Goal: Task Accomplishment & Management: Complete application form

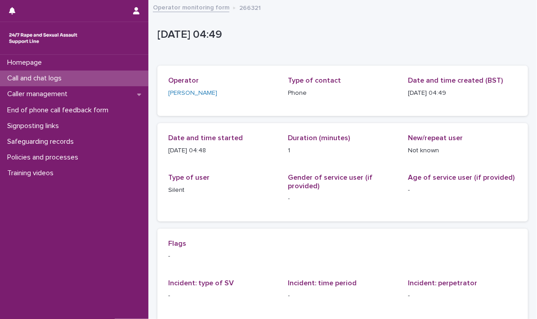
click at [36, 75] on p "Call and chat logs" at bounding box center [36, 78] width 65 height 9
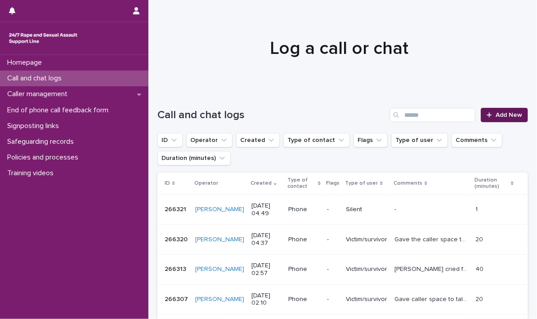
click at [488, 112] on div at bounding box center [491, 115] width 9 height 6
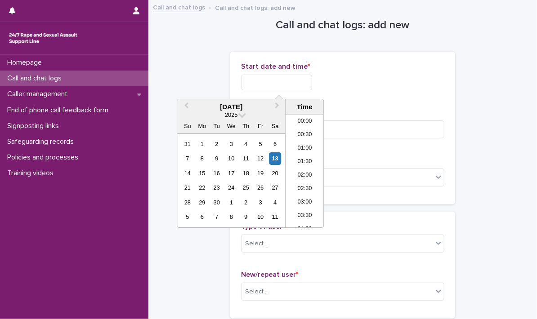
click at [274, 83] on input "text" at bounding box center [276, 83] width 71 height 16
click at [301, 154] on li "05:30" at bounding box center [305, 157] width 38 height 13
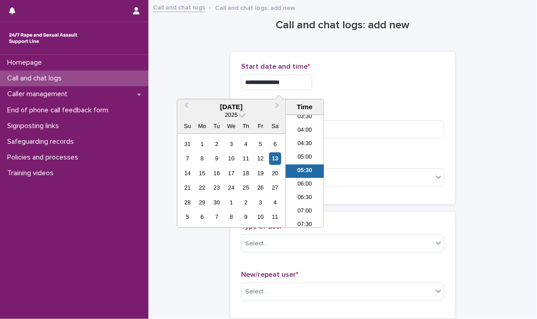
click at [302, 79] on input "**********" at bounding box center [276, 83] width 71 height 16
type input "**********"
click at [405, 82] on div "**********" at bounding box center [342, 83] width 203 height 16
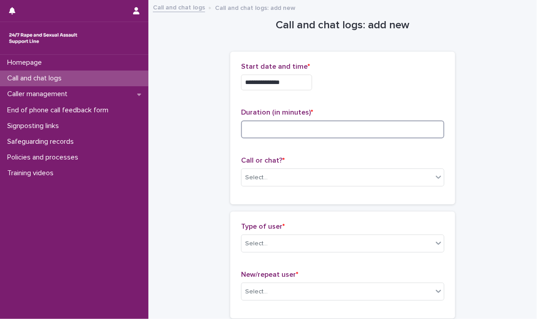
click at [262, 127] on input at bounding box center [342, 130] width 203 height 18
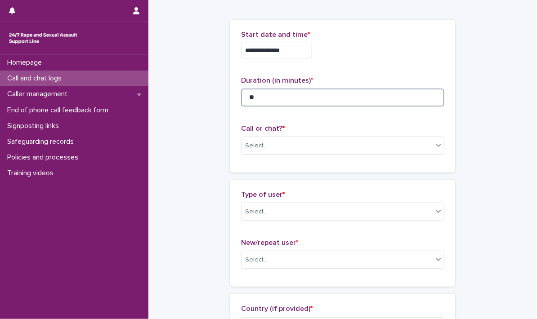
scroll to position [45, 0]
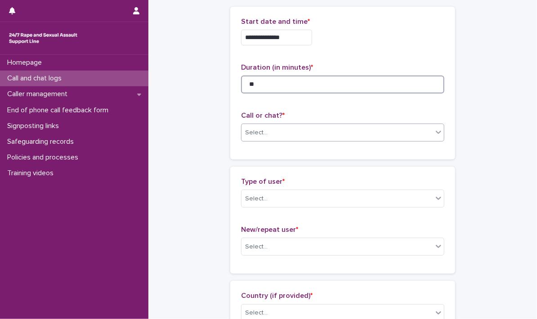
type input "**"
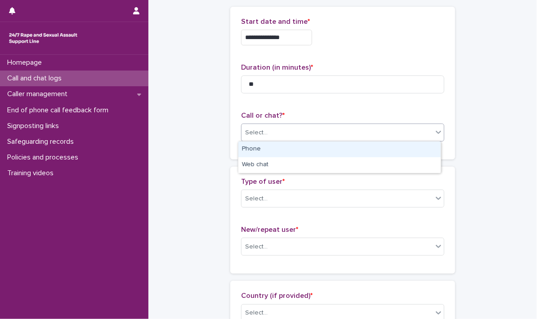
click at [436, 130] on icon at bounding box center [438, 132] width 9 height 9
click at [250, 148] on div "Phone" at bounding box center [339, 150] width 202 height 16
click at [250, 148] on div "Call or chat? * option Phone focused, 1 of 2. 2 results available. Use Up and D…" at bounding box center [342, 130] width 203 height 37
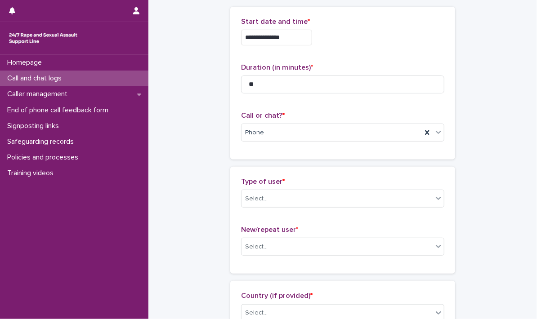
scroll to position [90, 0]
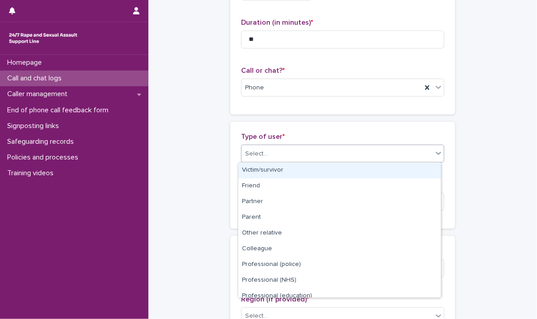
click at [437, 158] on div at bounding box center [438, 153] width 11 height 16
click at [285, 169] on div "Victim/survivor" at bounding box center [339, 171] width 202 height 16
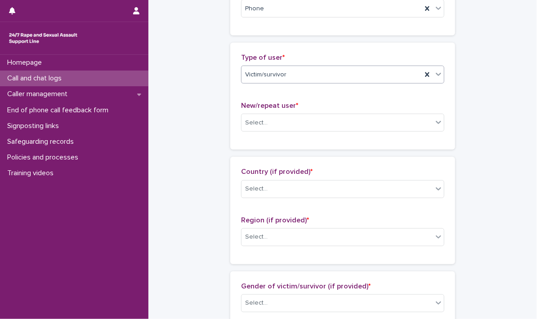
scroll to position [180, 0]
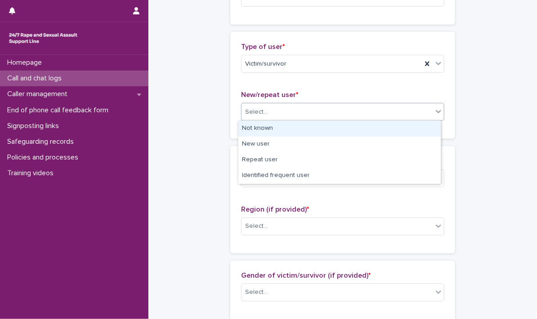
click at [436, 111] on icon at bounding box center [438, 112] width 5 height 3
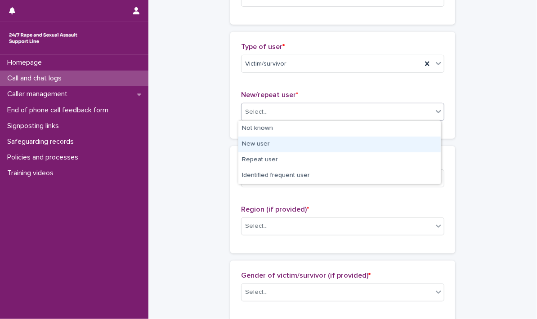
click at [256, 143] on div "New user" at bounding box center [339, 145] width 202 height 16
click at [256, 143] on div "Loading... Saving… Type of user * Victim/survivor New/repeat user * option New …" at bounding box center [342, 89] width 225 height 114
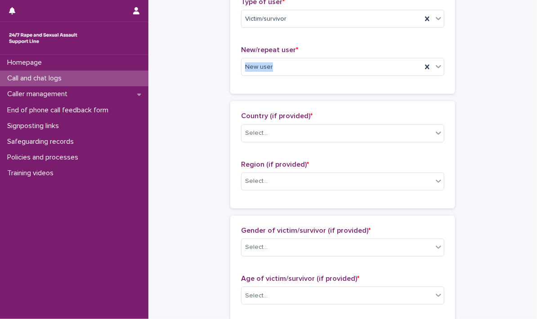
scroll to position [270, 0]
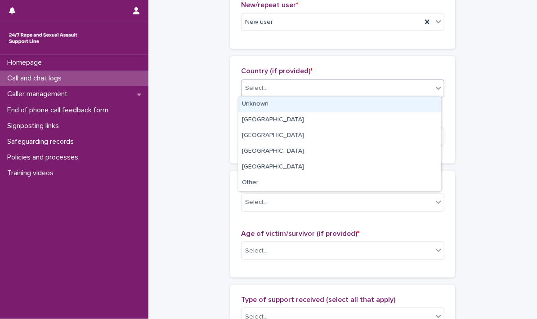
click at [436, 88] on icon at bounding box center [438, 88] width 5 height 3
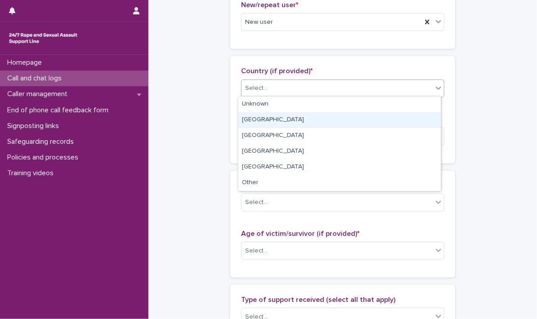
click at [264, 120] on div "[GEOGRAPHIC_DATA]" at bounding box center [339, 120] width 202 height 16
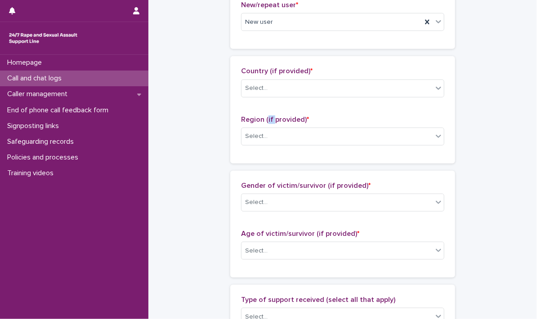
click at [264, 120] on span "Region (if provided) *" at bounding box center [275, 119] width 68 height 7
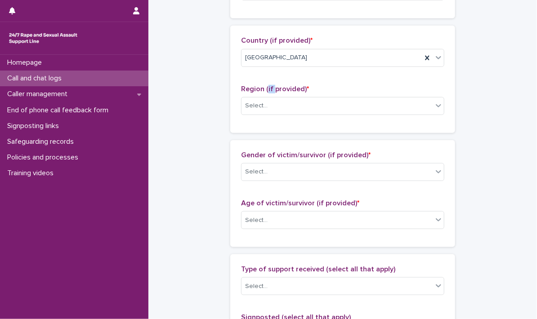
scroll to position [315, 0]
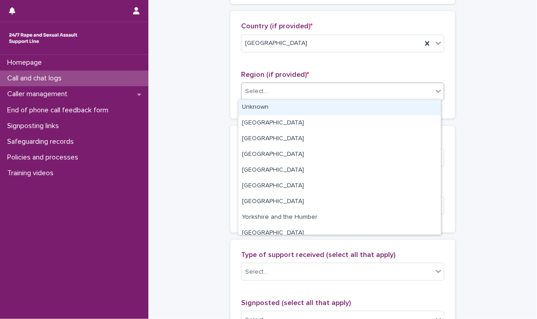
click at [436, 95] on div at bounding box center [438, 91] width 11 height 16
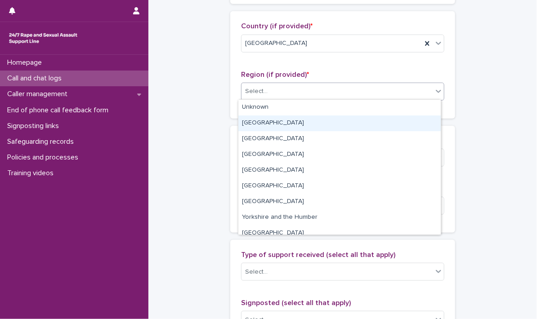
click at [279, 121] on div "[GEOGRAPHIC_DATA]" at bounding box center [339, 124] width 202 height 16
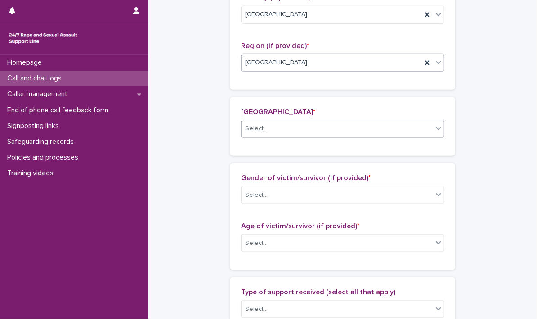
scroll to position [347, 0]
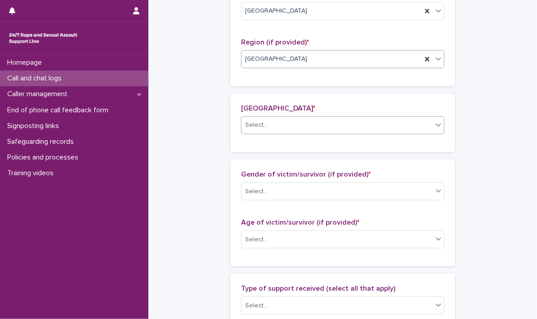
click at [434, 126] on icon at bounding box center [438, 125] width 9 height 9
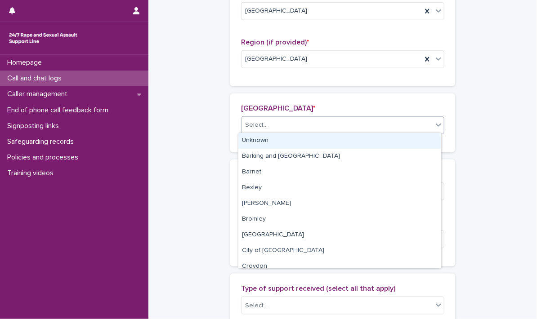
click at [290, 139] on div "Unknown" at bounding box center [339, 141] width 202 height 16
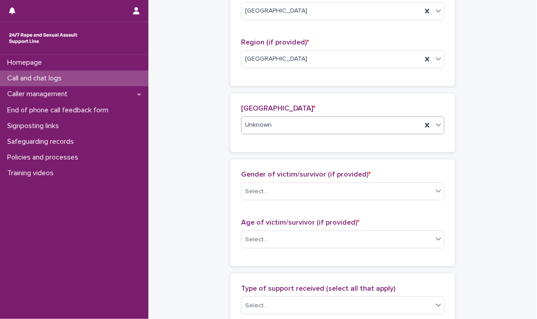
scroll to position [392, 0]
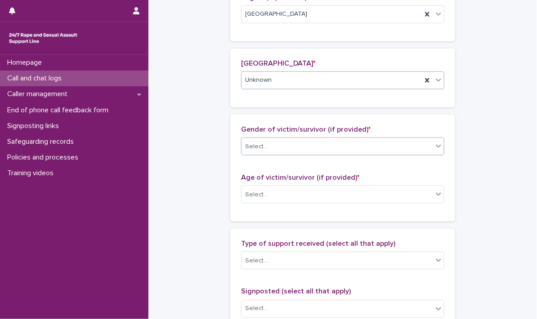
click at [439, 147] on icon at bounding box center [438, 146] width 9 height 9
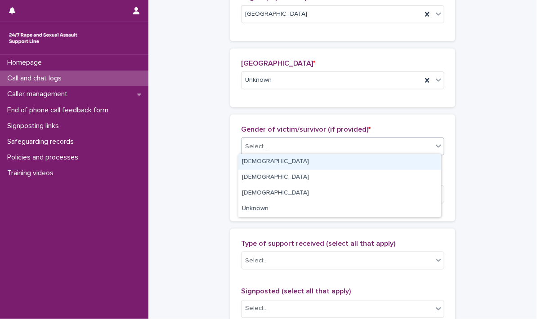
click at [281, 158] on div "[DEMOGRAPHIC_DATA]" at bounding box center [339, 162] width 202 height 16
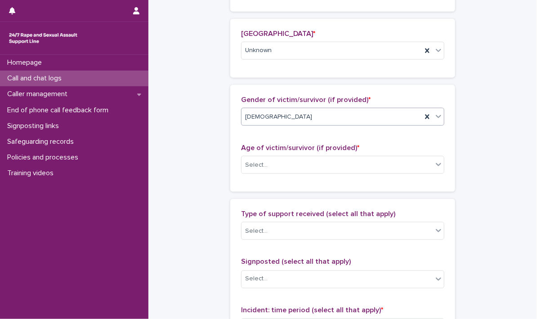
scroll to position [437, 0]
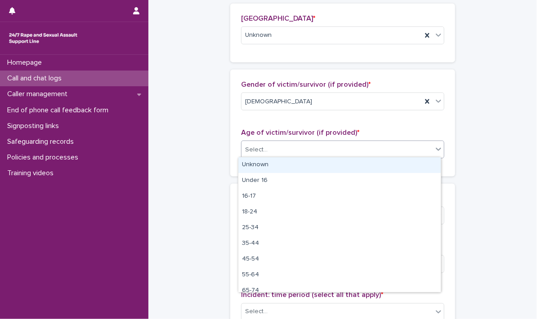
click at [434, 148] on icon at bounding box center [438, 149] width 9 height 9
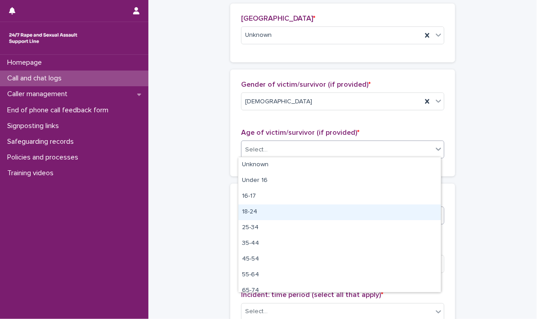
click at [275, 207] on div "18-24" at bounding box center [339, 213] width 202 height 16
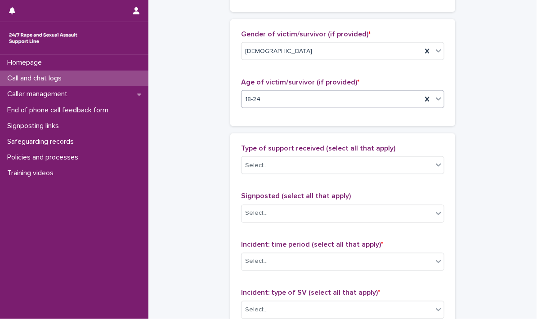
scroll to position [527, 0]
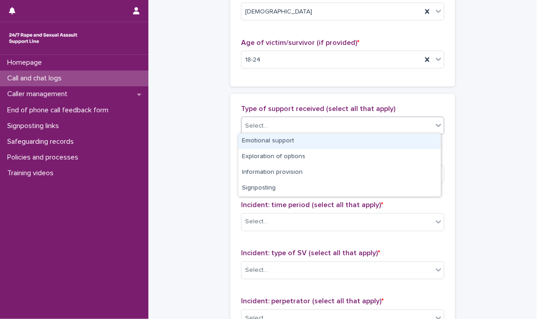
click at [436, 128] on div at bounding box center [438, 125] width 11 height 16
click at [314, 144] on div "Emotional support" at bounding box center [339, 142] width 202 height 16
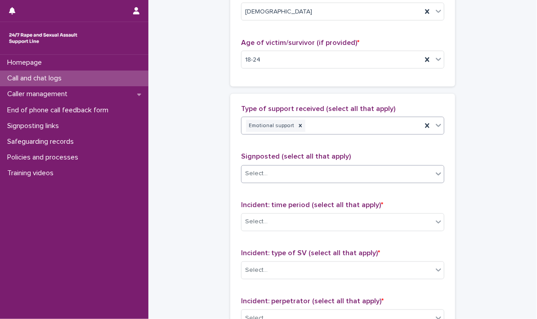
scroll to position [572, 0]
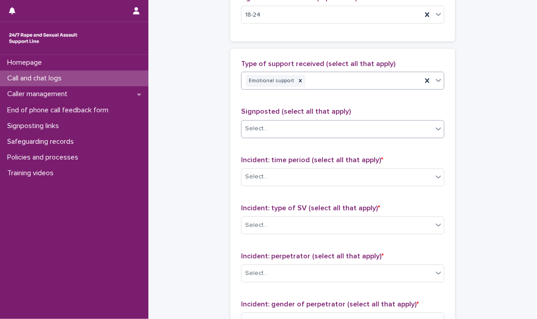
click at [434, 133] on div at bounding box center [438, 129] width 11 height 16
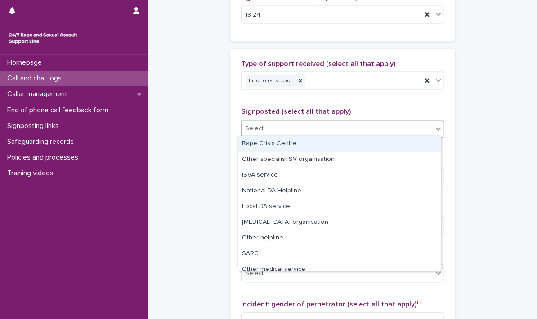
click at [385, 144] on div "Rape Crisis Centre" at bounding box center [339, 144] width 202 height 16
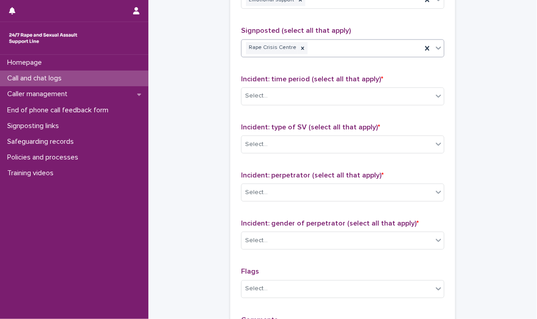
scroll to position [662, 0]
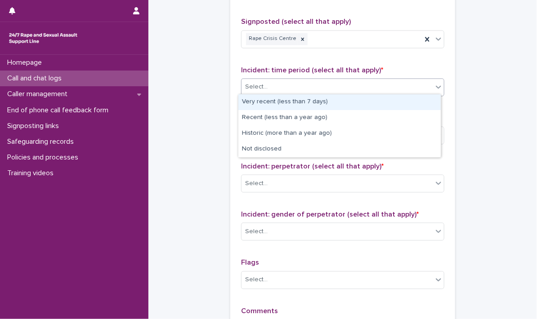
click at [436, 86] on icon at bounding box center [438, 87] width 5 height 3
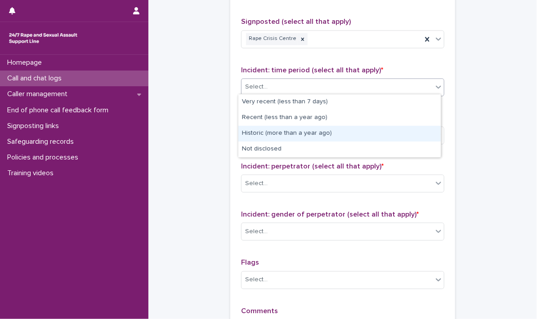
click at [277, 135] on div "Historic (more than a year ago)" at bounding box center [339, 134] width 202 height 16
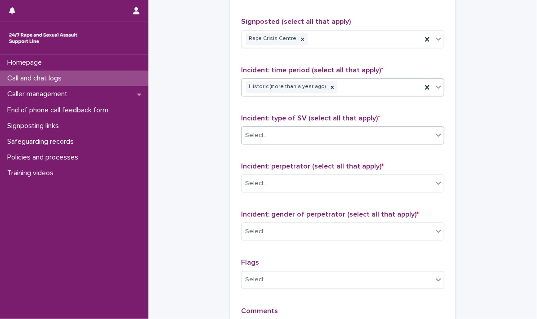
click at [436, 138] on div at bounding box center [438, 135] width 11 height 16
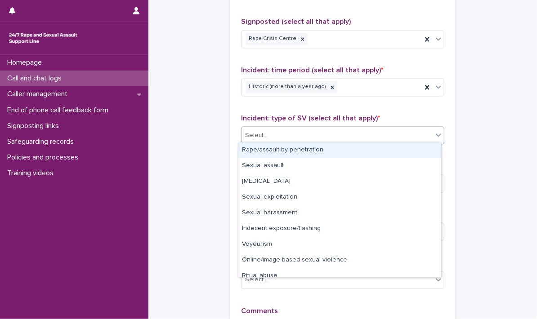
click at [297, 148] on div "Rape/assault by penetration" at bounding box center [339, 151] width 202 height 16
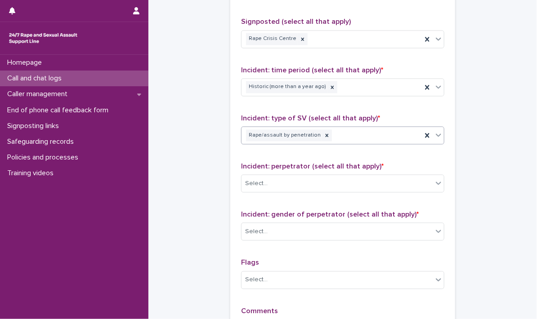
click at [437, 135] on icon at bounding box center [438, 135] width 9 height 9
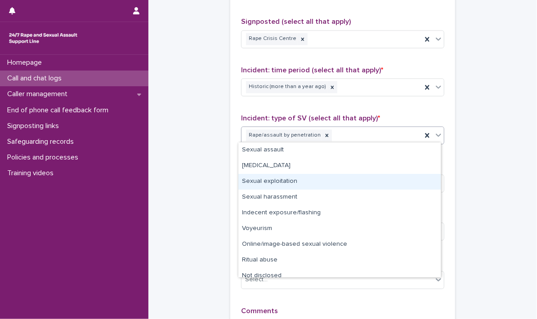
click at [289, 179] on div "Sexual exploitation" at bounding box center [339, 182] width 202 height 16
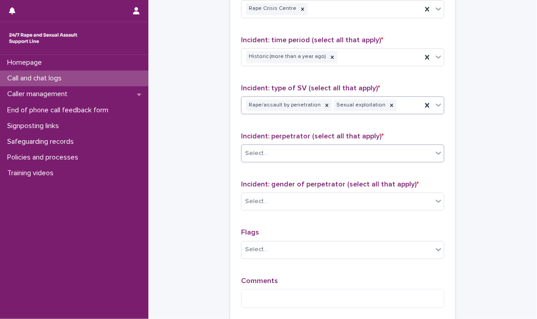
scroll to position [707, 0]
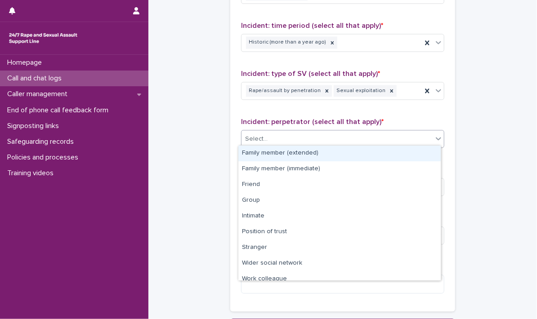
click at [434, 135] on icon at bounding box center [438, 138] width 9 height 9
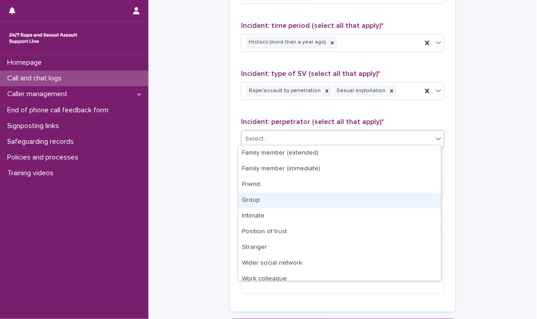
click at [254, 202] on div "Group" at bounding box center [339, 201] width 202 height 16
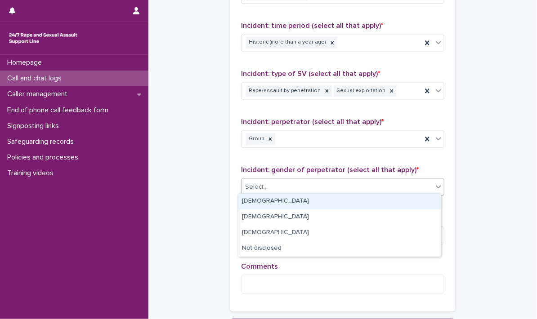
click at [434, 186] on icon at bounding box center [438, 186] width 9 height 9
click at [349, 202] on div "[DEMOGRAPHIC_DATA]" at bounding box center [339, 202] width 202 height 16
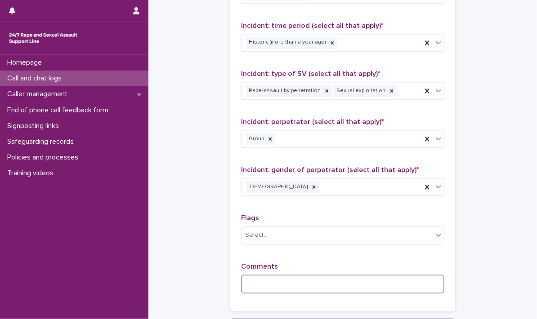
click at [258, 283] on textarea at bounding box center [342, 284] width 203 height 19
type textarea "*"
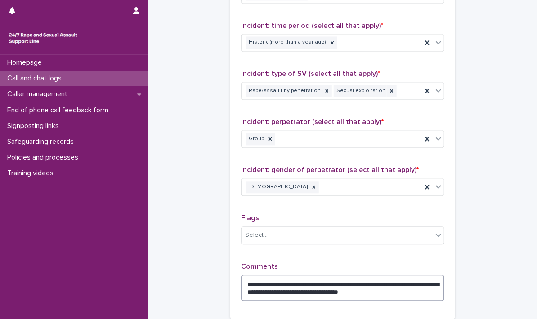
click at [298, 288] on textarea "**********" at bounding box center [342, 288] width 203 height 27
click at [421, 290] on textarea "**********" at bounding box center [342, 288] width 203 height 27
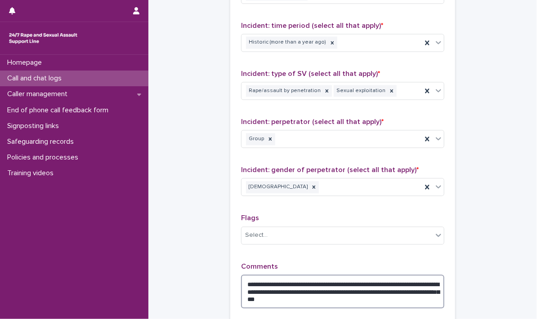
click at [275, 296] on textarea "**********" at bounding box center [342, 292] width 203 height 34
click at [325, 297] on textarea "**********" at bounding box center [342, 292] width 203 height 34
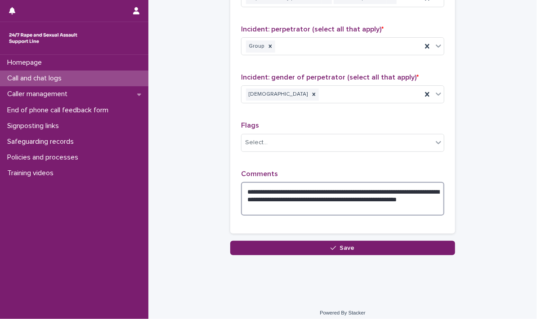
scroll to position [804, 0]
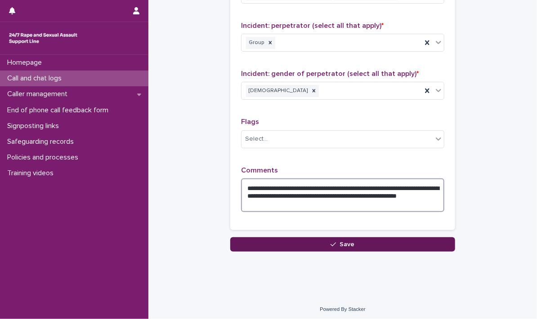
type textarea "**********"
click at [334, 238] on button "Save" at bounding box center [342, 245] width 225 height 14
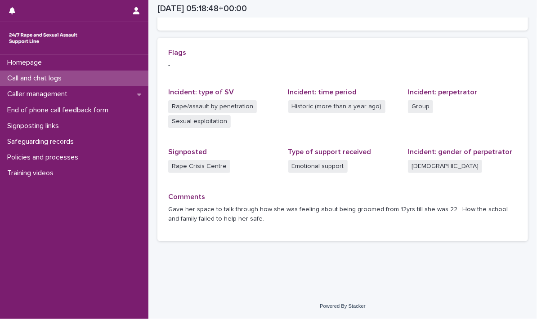
scroll to position [191, 0]
click at [28, 78] on p "Call and chat logs" at bounding box center [36, 78] width 65 height 9
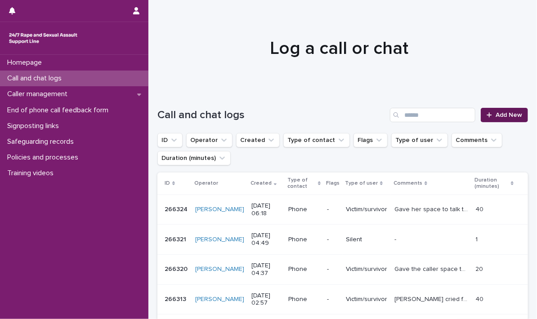
click at [508, 112] on span "Add New" at bounding box center [509, 115] width 27 height 6
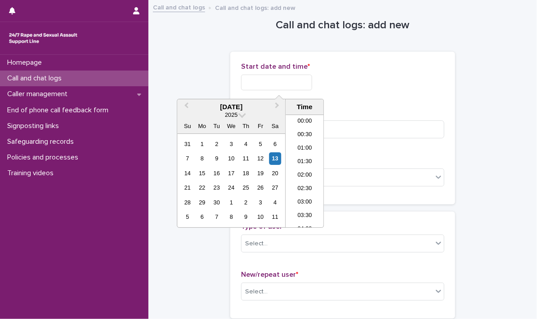
click at [259, 81] on input "text" at bounding box center [276, 83] width 71 height 16
click at [304, 168] on li "06:30" at bounding box center [305, 171] width 38 height 13
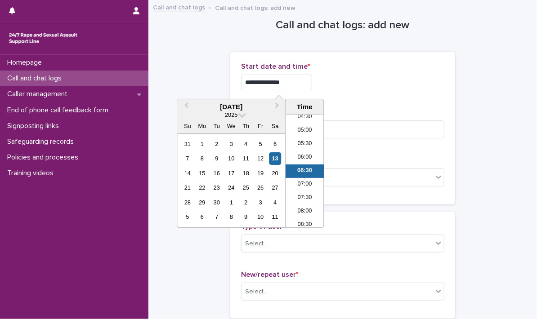
click at [295, 82] on input "**********" at bounding box center [276, 83] width 71 height 16
type input "**********"
click at [359, 96] on div "**********" at bounding box center [342, 80] width 203 height 35
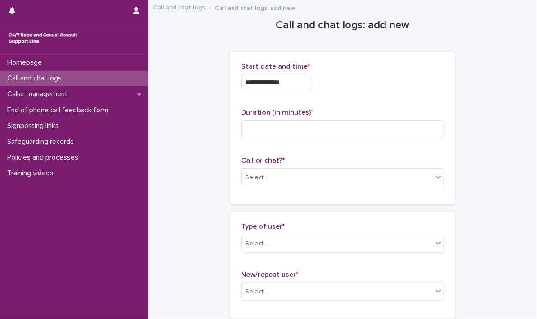
click at [324, 118] on div "Duration (in minutes) *" at bounding box center [342, 126] width 203 height 37
click at [307, 132] on input at bounding box center [342, 130] width 203 height 18
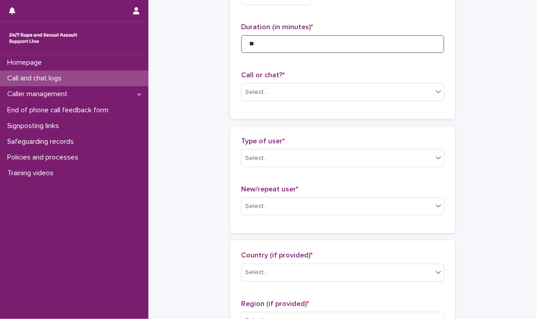
scroll to position [90, 0]
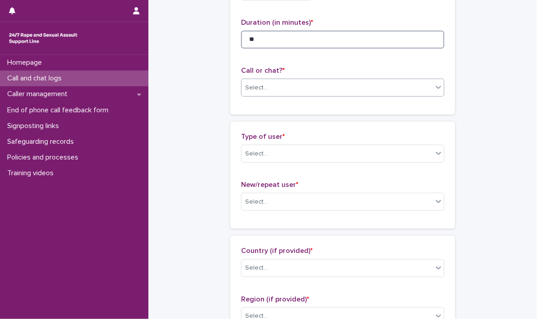
type input "**"
click at [436, 89] on icon at bounding box center [438, 87] width 9 height 9
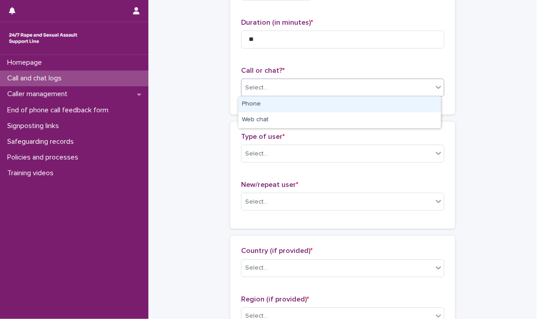
click at [303, 102] on div "Phone" at bounding box center [339, 105] width 202 height 16
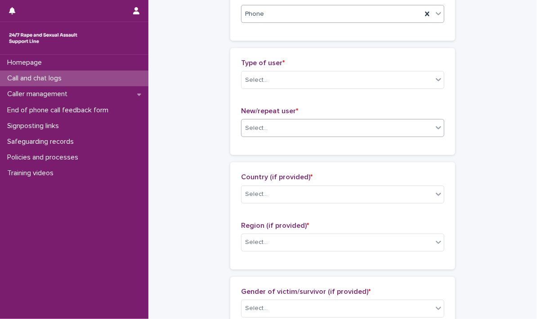
scroll to position [180, 0]
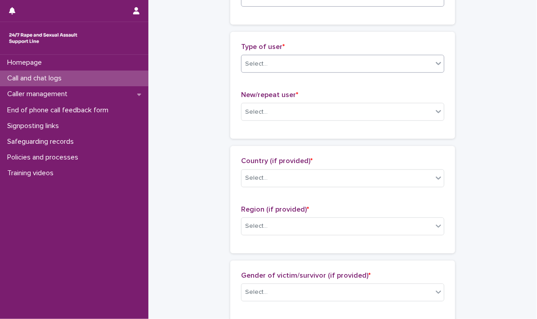
click at [437, 63] on icon at bounding box center [438, 63] width 9 height 9
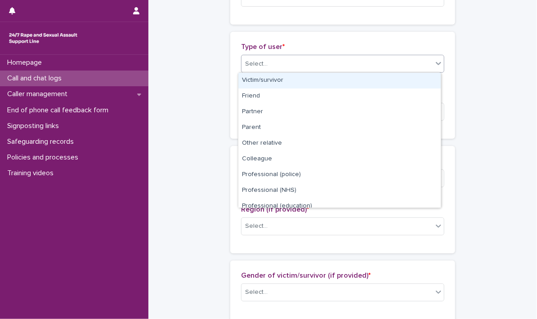
click at [272, 80] on div "Victim/survivor" at bounding box center [339, 81] width 202 height 16
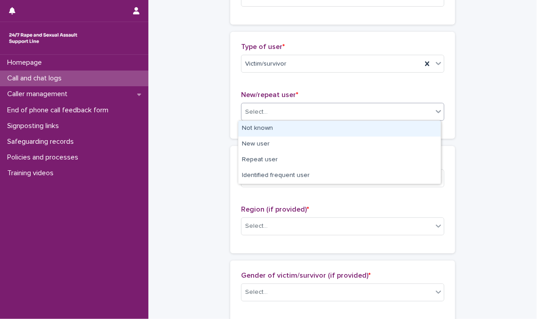
click at [434, 112] on icon at bounding box center [438, 111] width 9 height 9
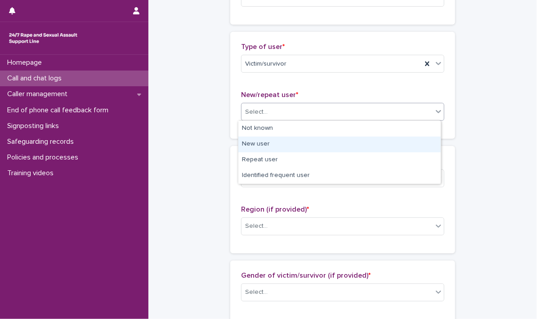
click at [270, 145] on div "New user" at bounding box center [339, 145] width 202 height 16
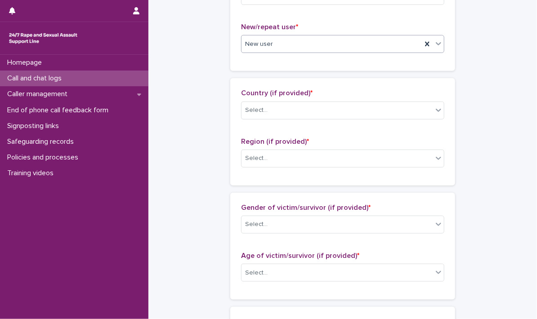
scroll to position [270, 0]
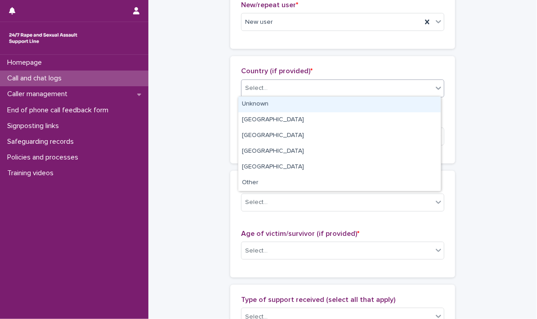
click at [434, 90] on icon at bounding box center [438, 88] width 9 height 9
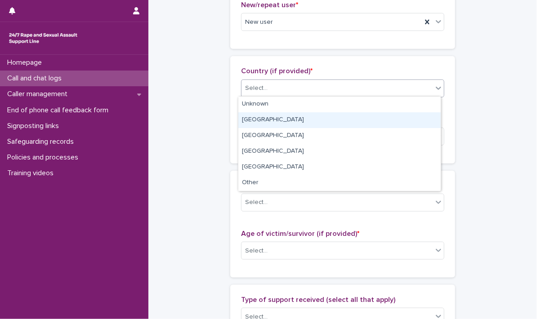
click at [245, 117] on div "[GEOGRAPHIC_DATA]" at bounding box center [339, 120] width 202 height 16
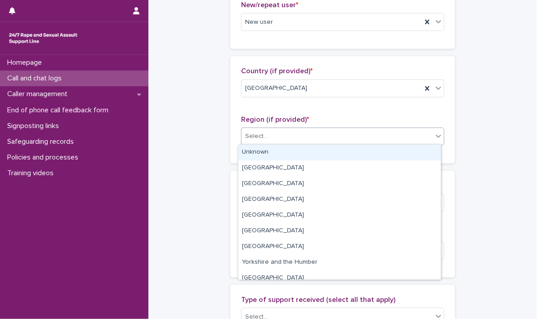
click at [437, 132] on icon at bounding box center [438, 136] width 9 height 9
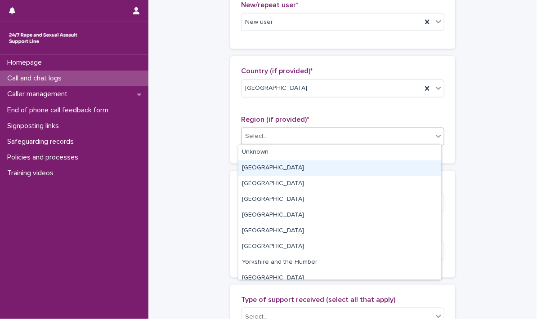
drag, startPoint x: 284, startPoint y: 171, endPoint x: 288, endPoint y: 164, distance: 7.6
click at [284, 169] on div "[GEOGRAPHIC_DATA]" at bounding box center [339, 169] width 202 height 16
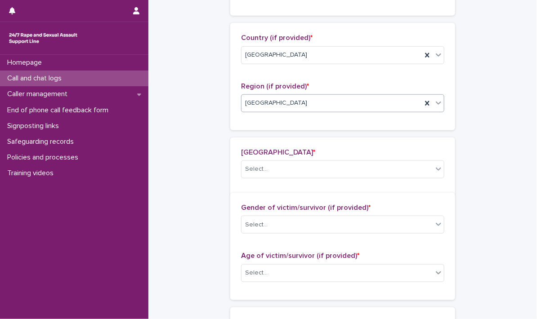
scroll to position [303, 0]
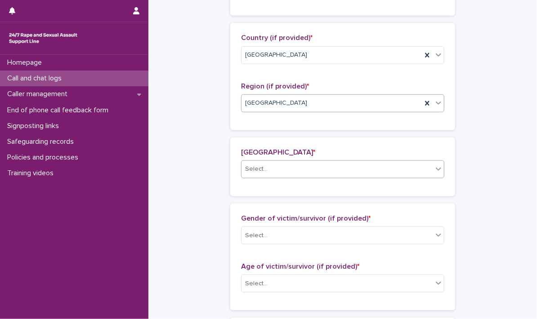
click at [434, 171] on icon at bounding box center [438, 169] width 9 height 9
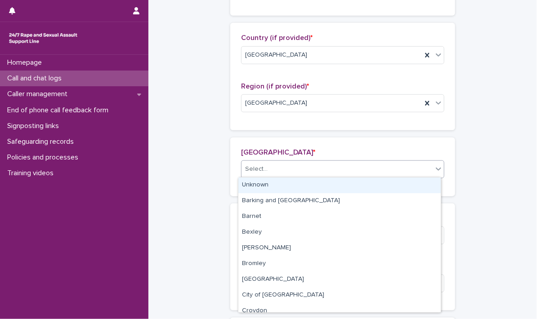
click at [301, 187] on div "Unknown" at bounding box center [339, 186] width 202 height 16
click at [301, 187] on div "London borough * option Unknown focused, 1 of 34. 34 results available. Use Up …" at bounding box center [342, 167] width 225 height 59
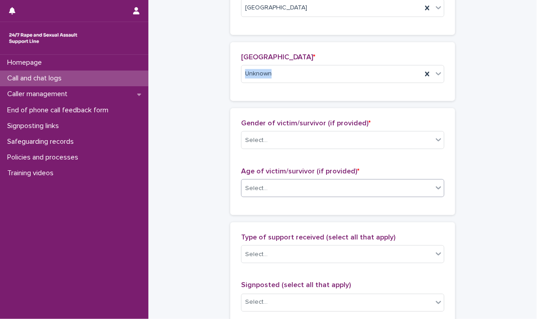
scroll to position [438, 0]
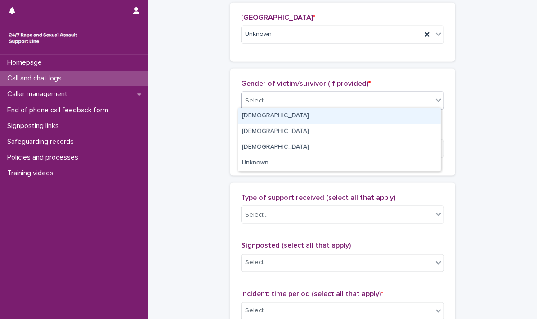
click at [437, 97] on icon at bounding box center [438, 100] width 9 height 9
click at [356, 117] on div "[DEMOGRAPHIC_DATA]" at bounding box center [339, 116] width 202 height 16
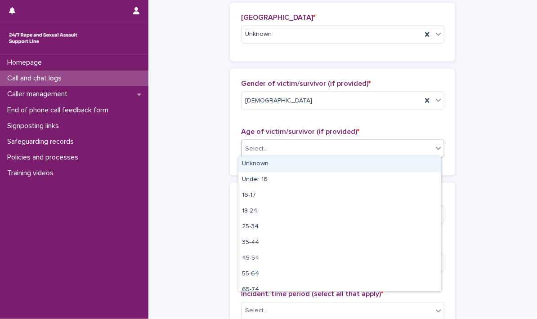
click at [439, 145] on icon at bounding box center [438, 148] width 9 height 9
click at [310, 165] on div "Unknown" at bounding box center [339, 165] width 202 height 16
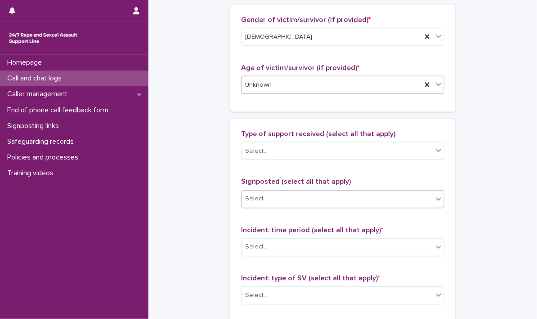
scroll to position [528, 0]
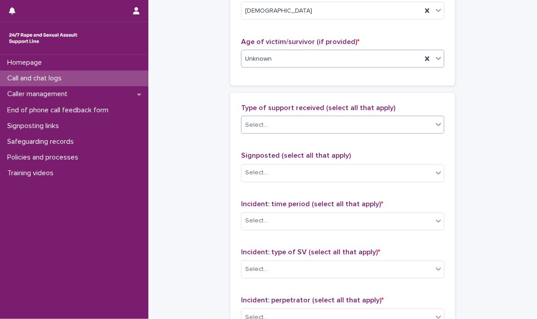
click at [436, 125] on icon at bounding box center [438, 125] width 5 height 3
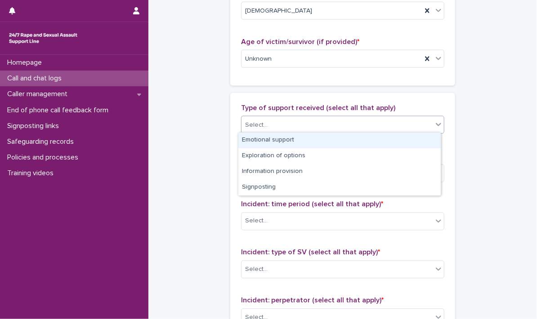
click at [349, 139] on div "Emotional support" at bounding box center [339, 141] width 202 height 16
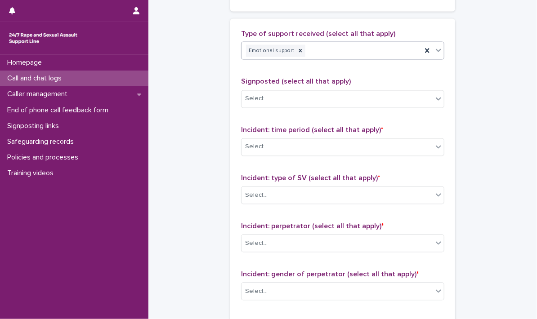
scroll to position [618, 0]
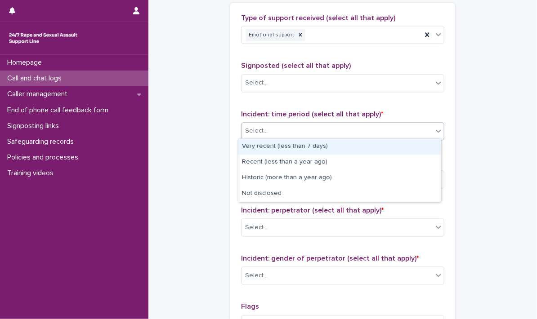
click at [436, 130] on icon at bounding box center [438, 131] width 9 height 9
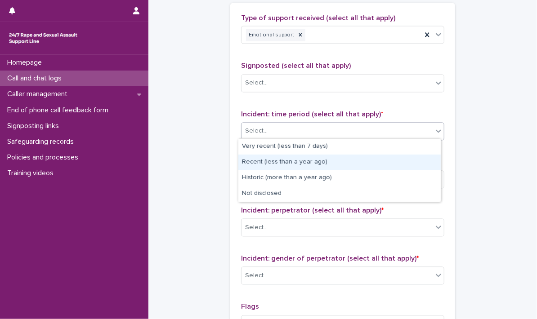
click at [270, 164] on div "Recent (less than a year ago)" at bounding box center [339, 163] width 202 height 16
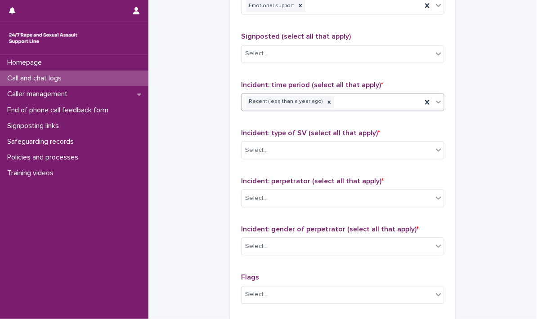
scroll to position [663, 0]
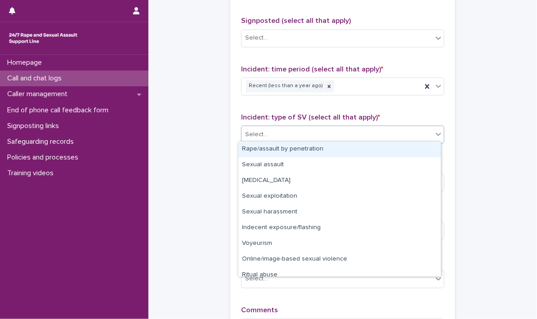
click at [434, 134] on icon at bounding box center [438, 134] width 9 height 9
click at [296, 148] on div "Rape/assault by penetration" at bounding box center [339, 150] width 202 height 16
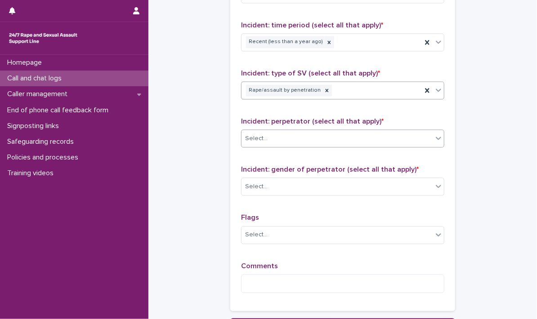
scroll to position [708, 0]
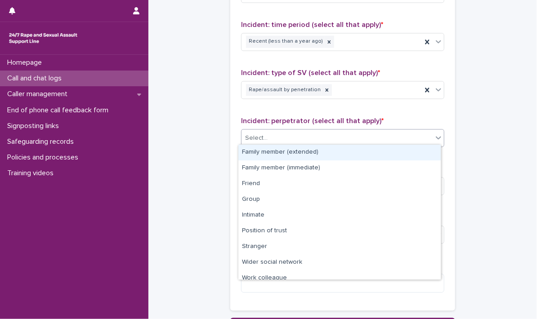
click at [436, 138] on icon at bounding box center [438, 137] width 9 height 9
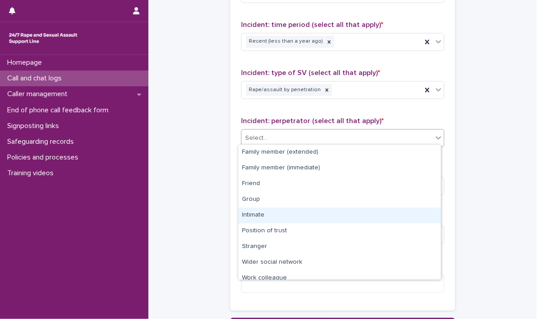
drag, startPoint x: 261, startPoint y: 218, endPoint x: 263, endPoint y: 211, distance: 7.3
click at [260, 218] on div "Intimate" at bounding box center [339, 216] width 202 height 16
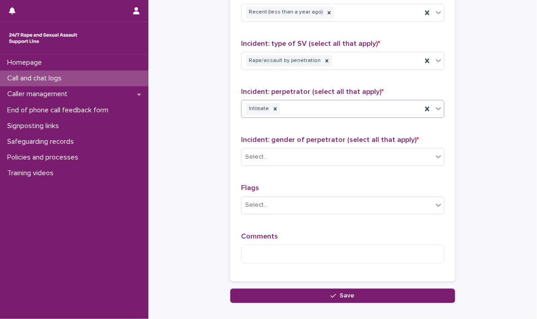
scroll to position [753, 0]
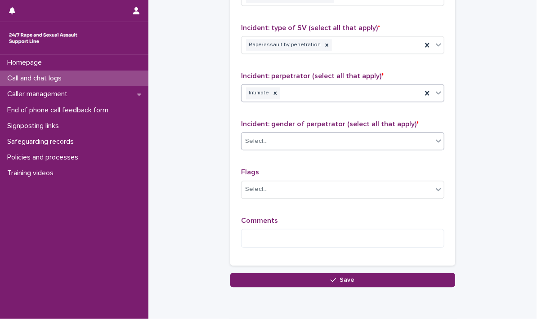
click at [436, 140] on icon at bounding box center [438, 140] width 9 height 9
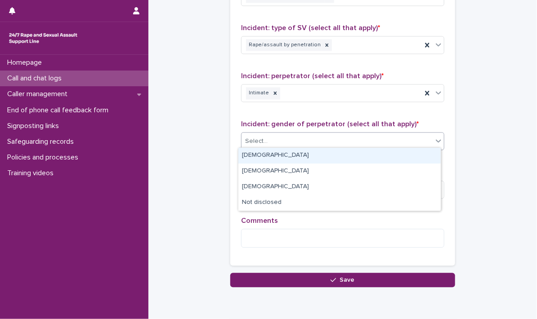
click at [246, 155] on div "[DEMOGRAPHIC_DATA]" at bounding box center [339, 156] width 202 height 16
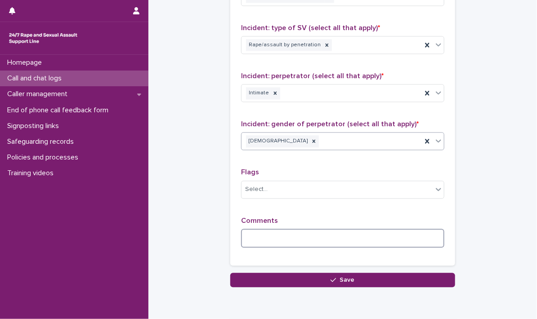
click at [245, 235] on textarea at bounding box center [342, 238] width 203 height 19
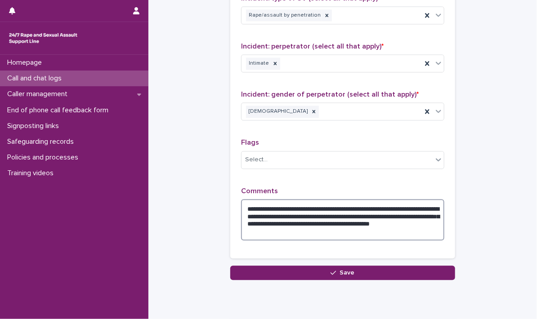
scroll to position [811, 0]
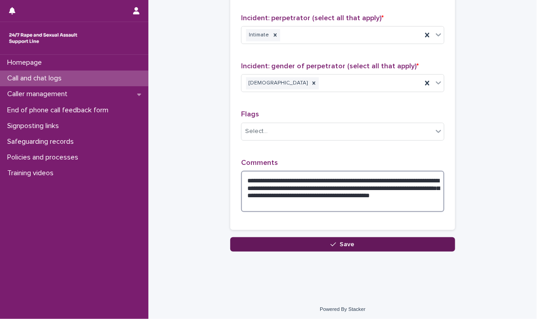
type textarea "**********"
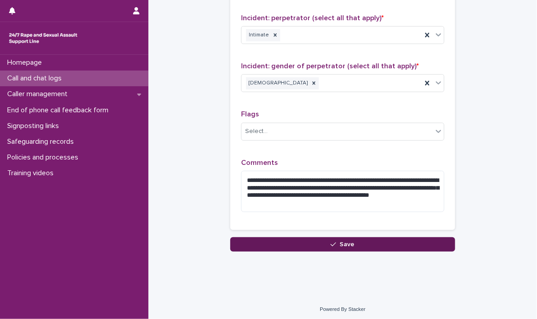
click at [340, 242] on span "Save" at bounding box center [347, 245] width 15 height 6
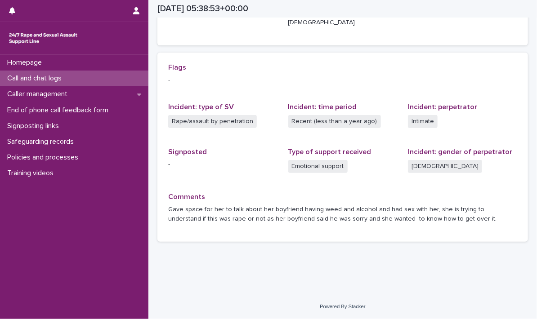
scroll to position [176, 0]
